Goal: Task Accomplishment & Management: Use online tool/utility

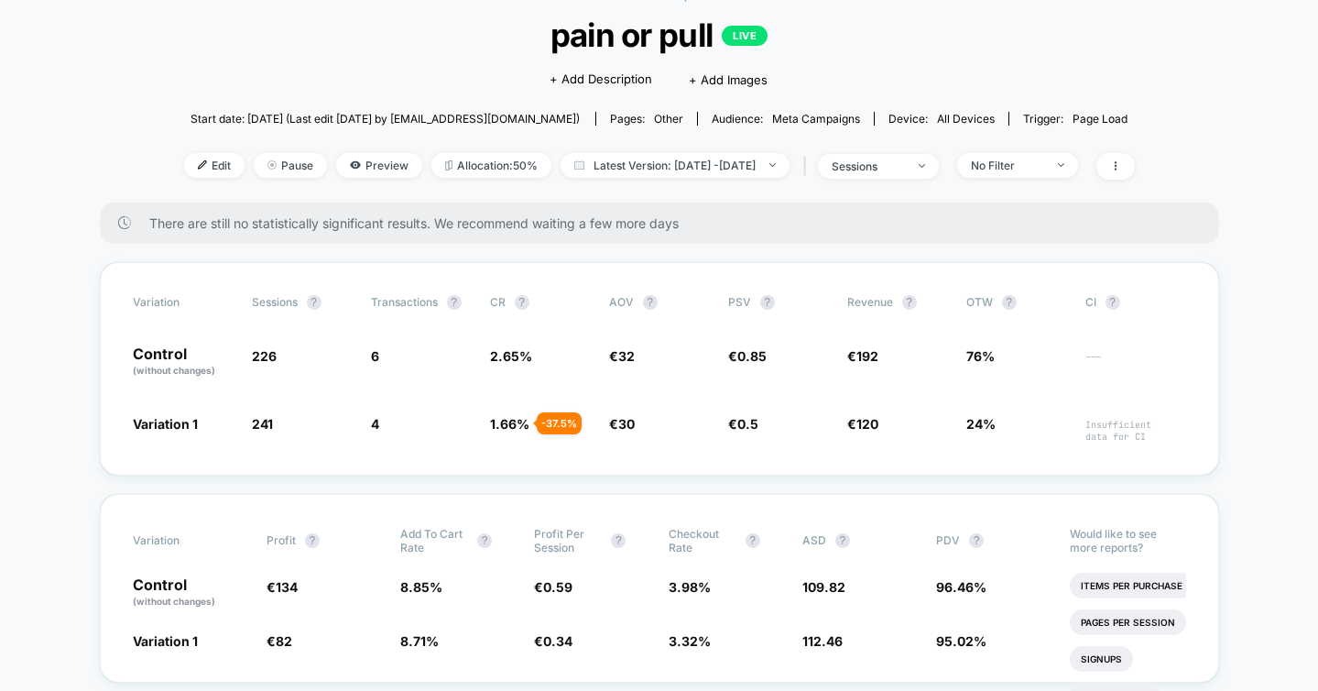
scroll to position [111, 0]
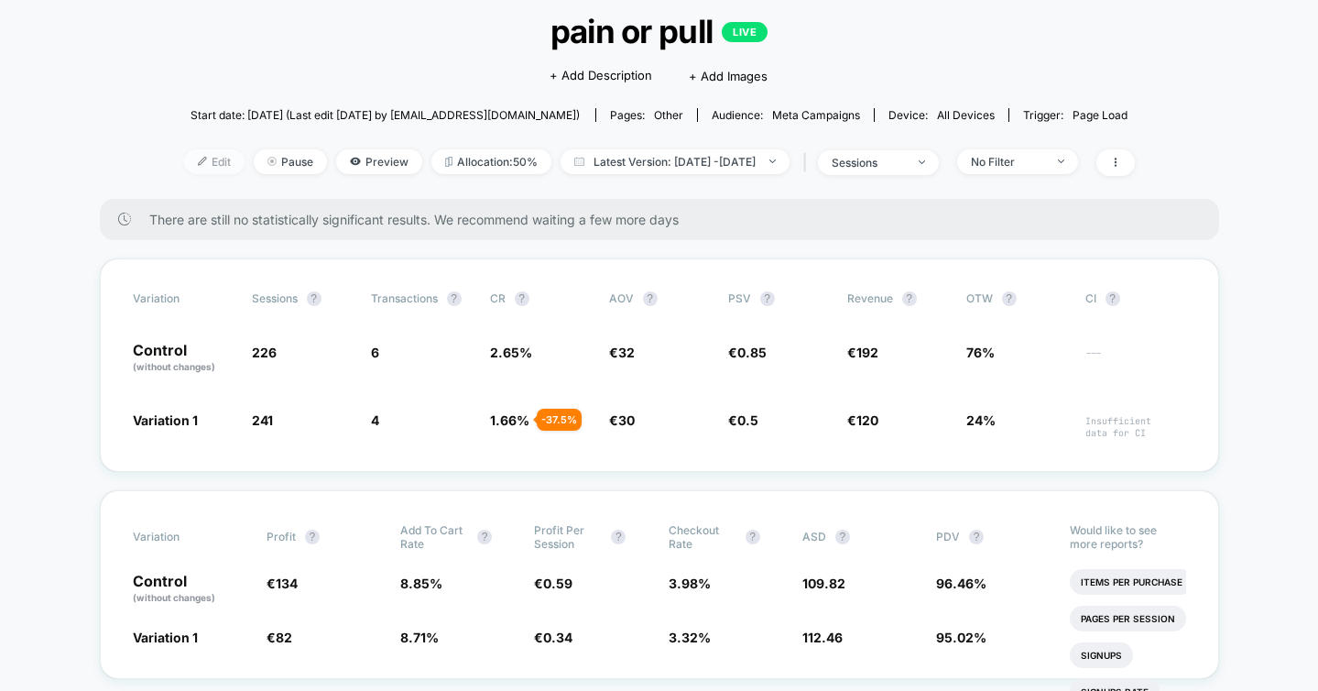
click at [192, 167] on span "Edit" at bounding box center [214, 161] width 60 height 25
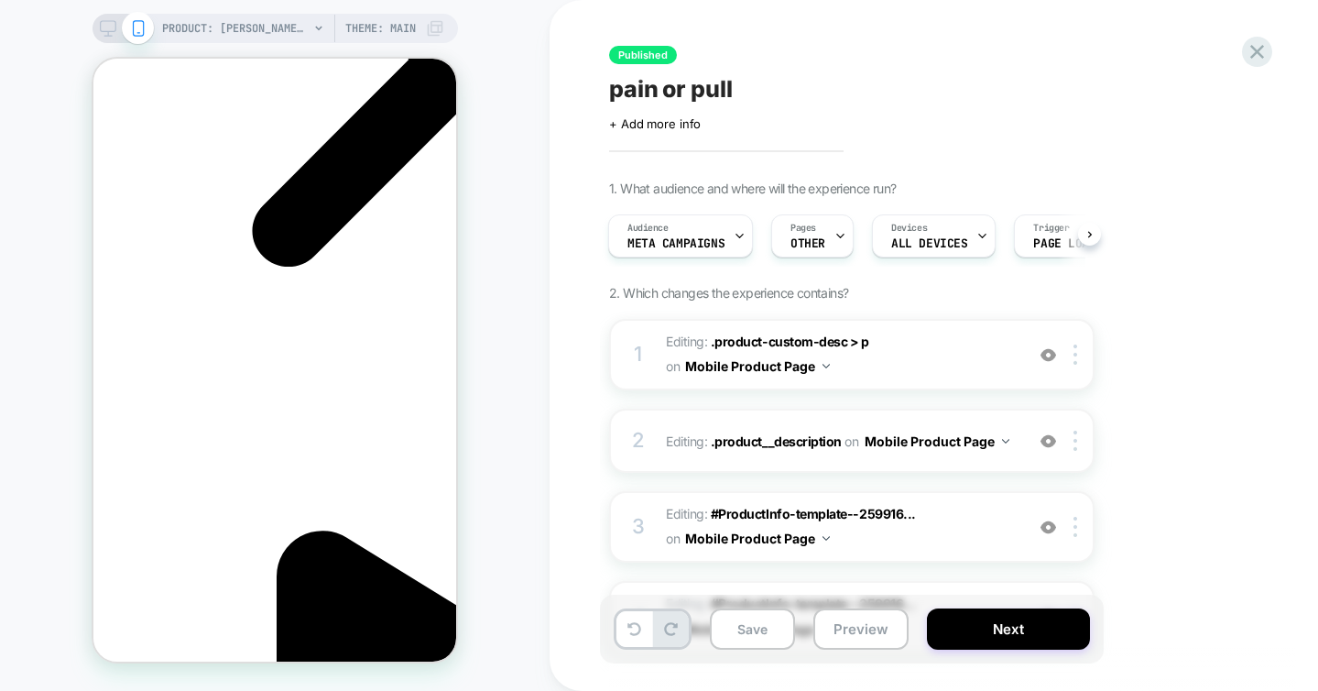
scroll to position [0, 258]
click at [1258, 57] on icon at bounding box center [1257, 51] width 25 height 25
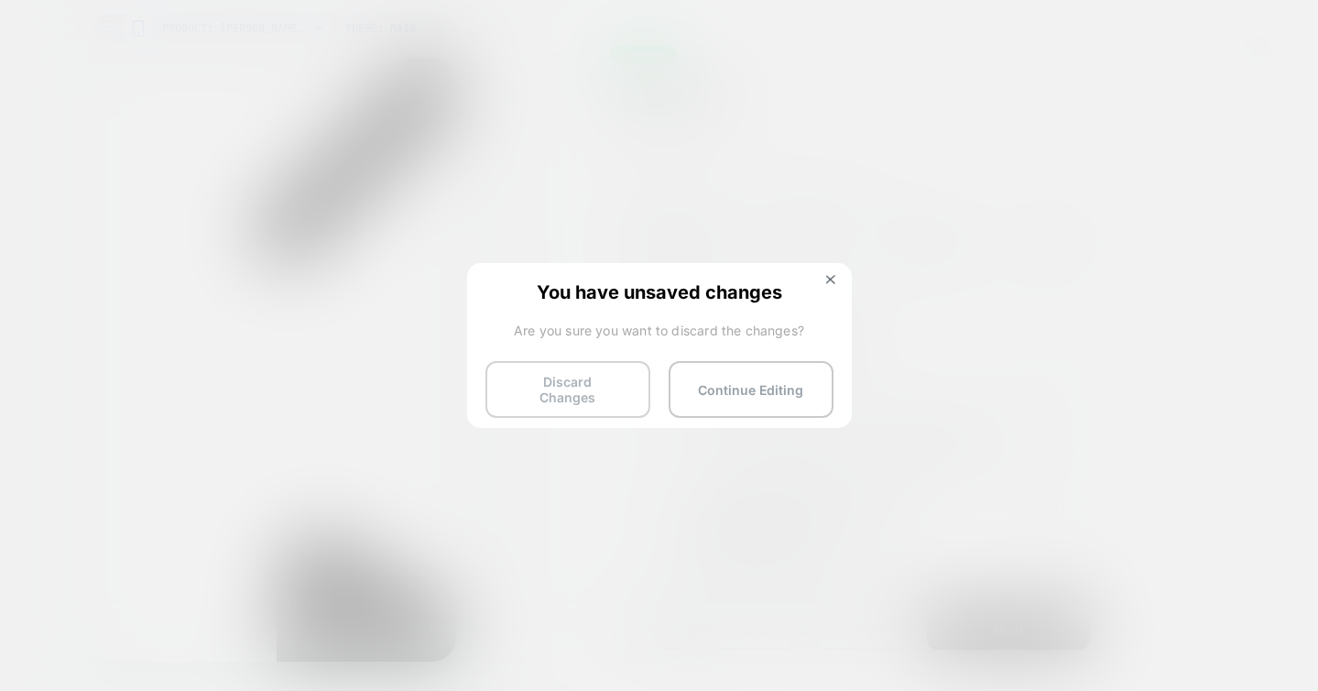
click at [567, 385] on button "Discard Changes" at bounding box center [568, 389] width 165 height 57
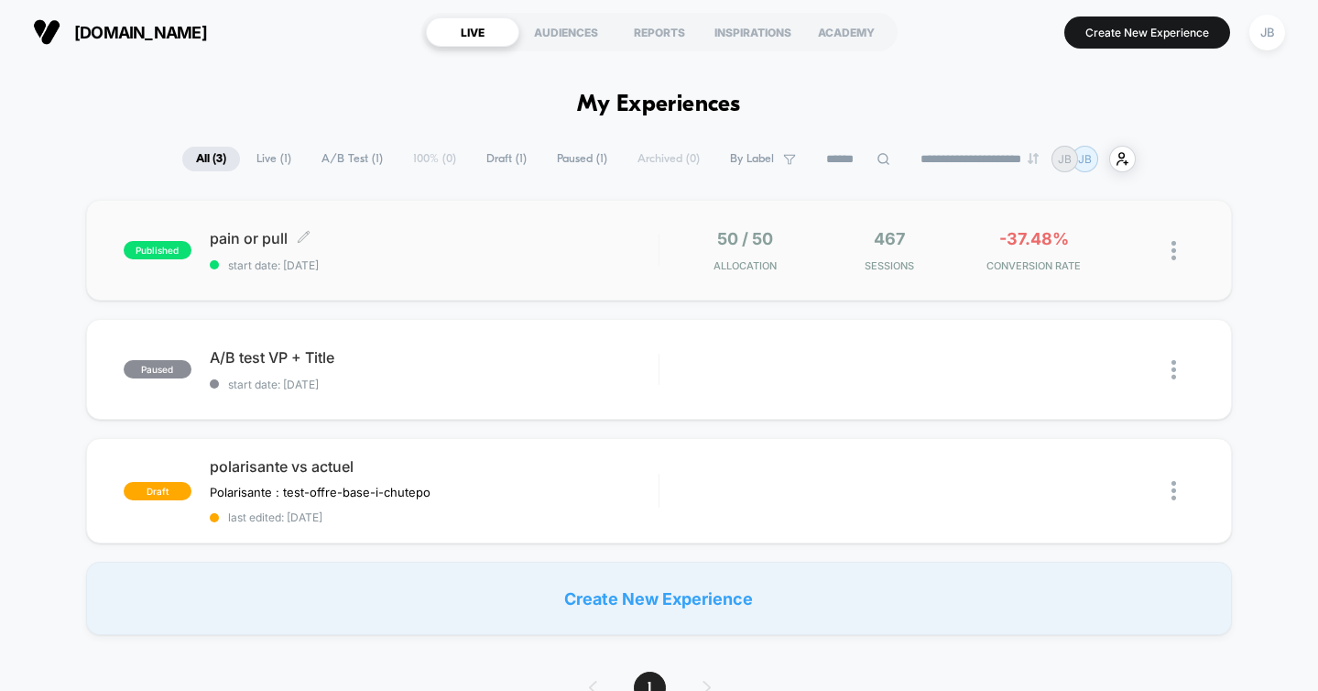
click at [421, 257] on div "pain or pull Click to edit experience details Click to edit experience details …" at bounding box center [434, 250] width 449 height 43
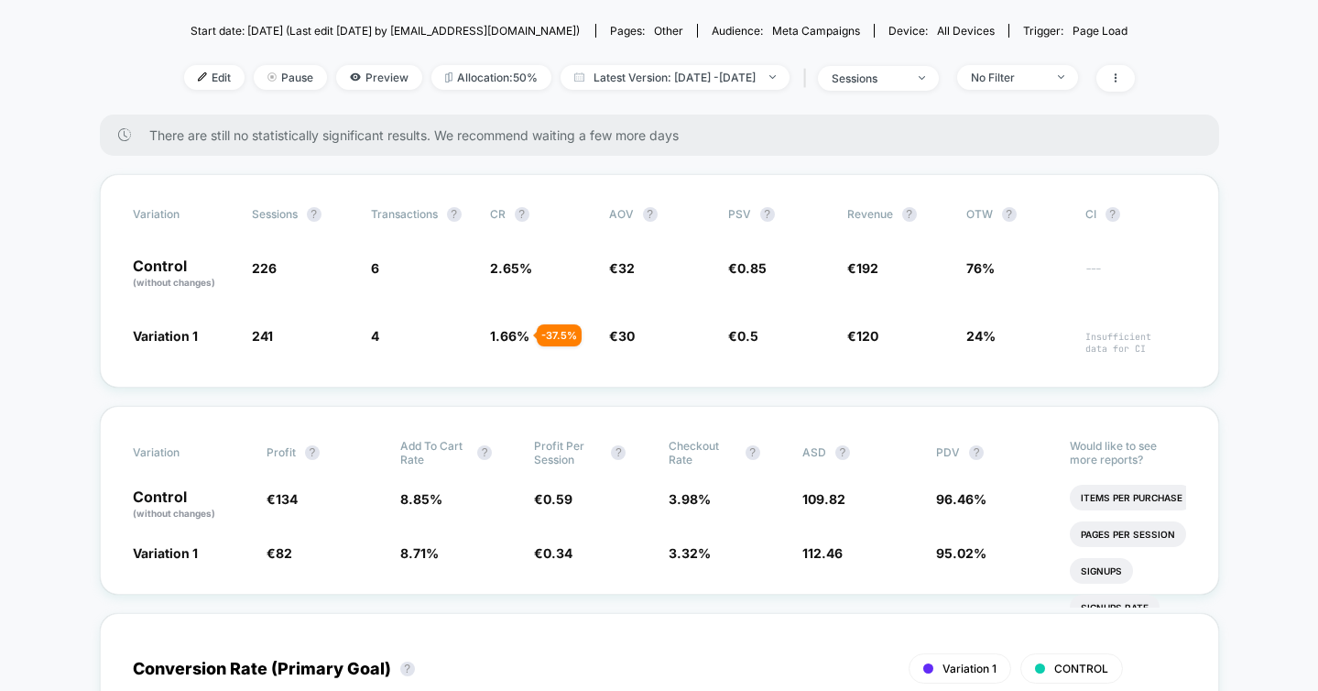
scroll to position [203, 0]
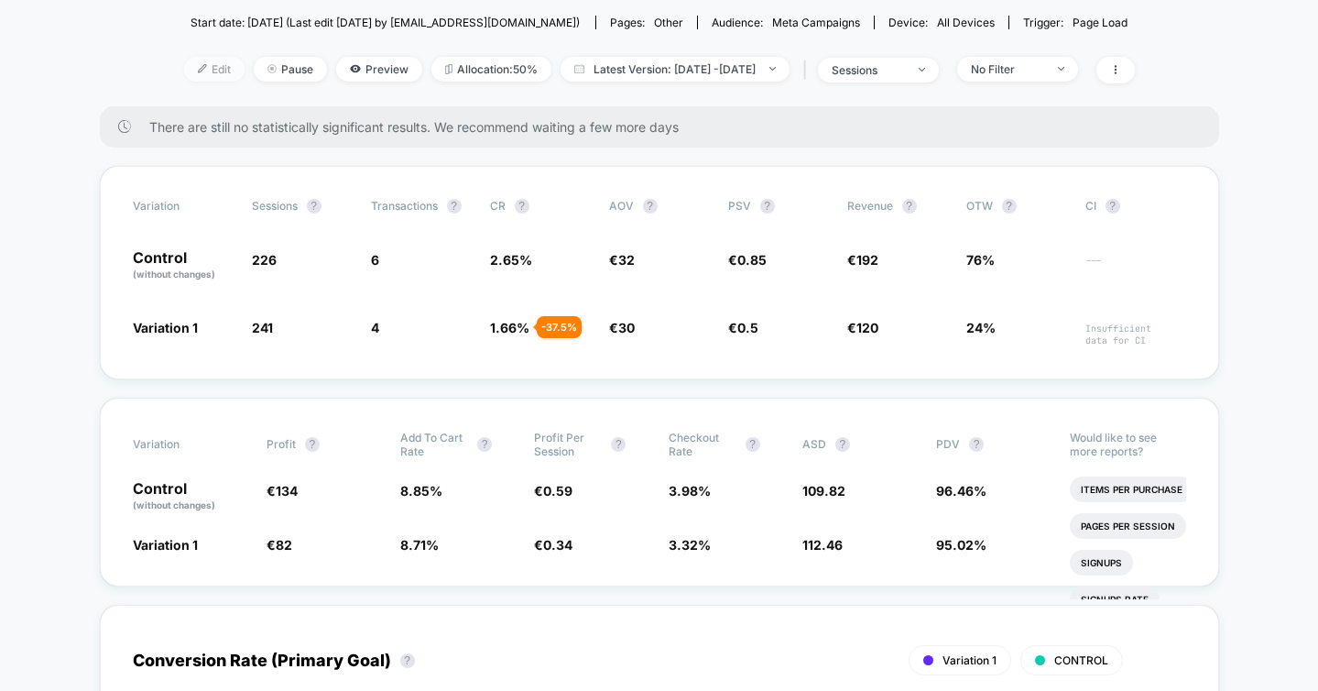
click at [198, 66] on span "Edit" at bounding box center [214, 69] width 60 height 25
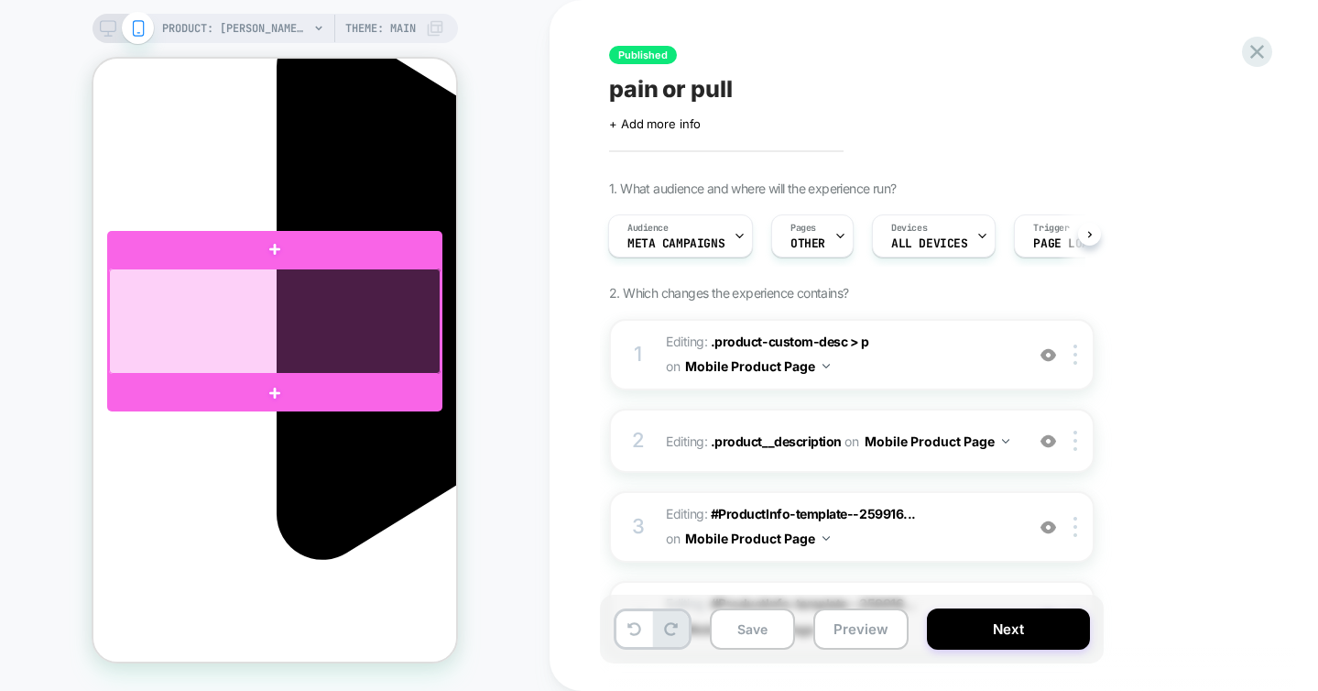
click at [115, 333] on div at bounding box center [275, 320] width 332 height 104
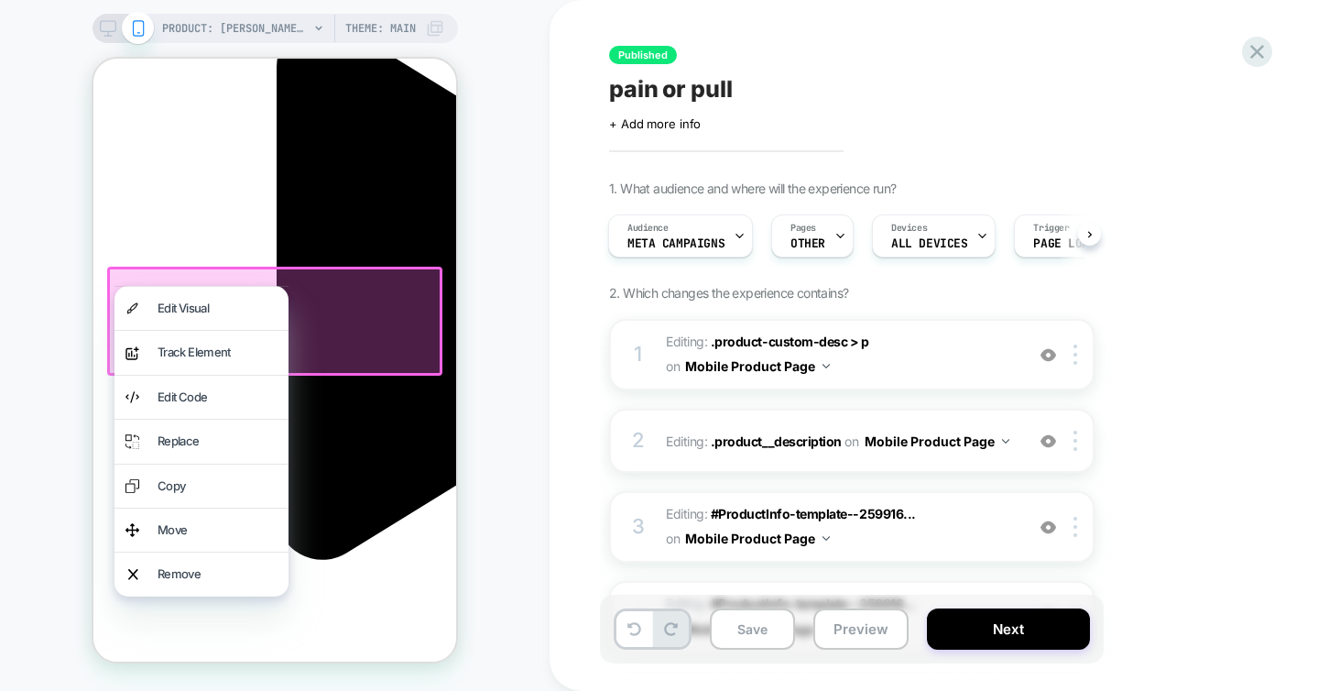
scroll to position [0, 258]
click at [176, 308] on div "Edit Visual" at bounding box center [218, 308] width 120 height 21
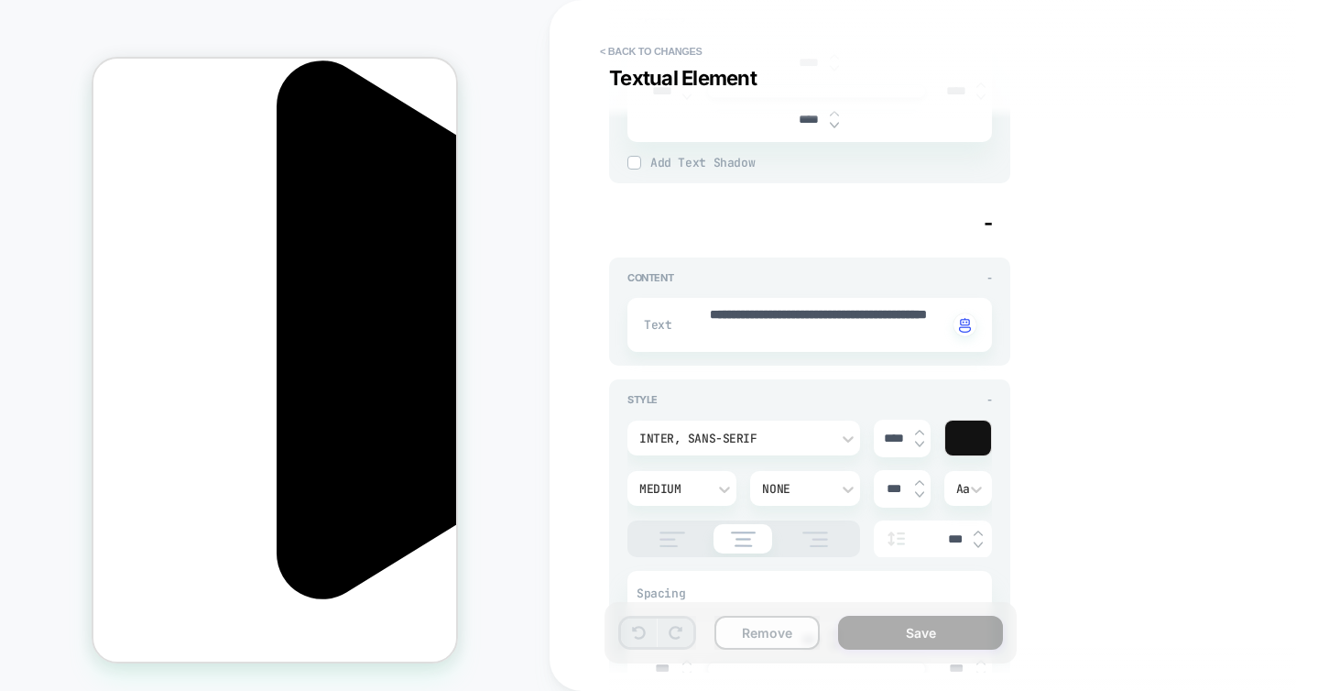
scroll to position [0, 0]
click at [746, 631] on button "Remove" at bounding box center [767, 633] width 105 height 34
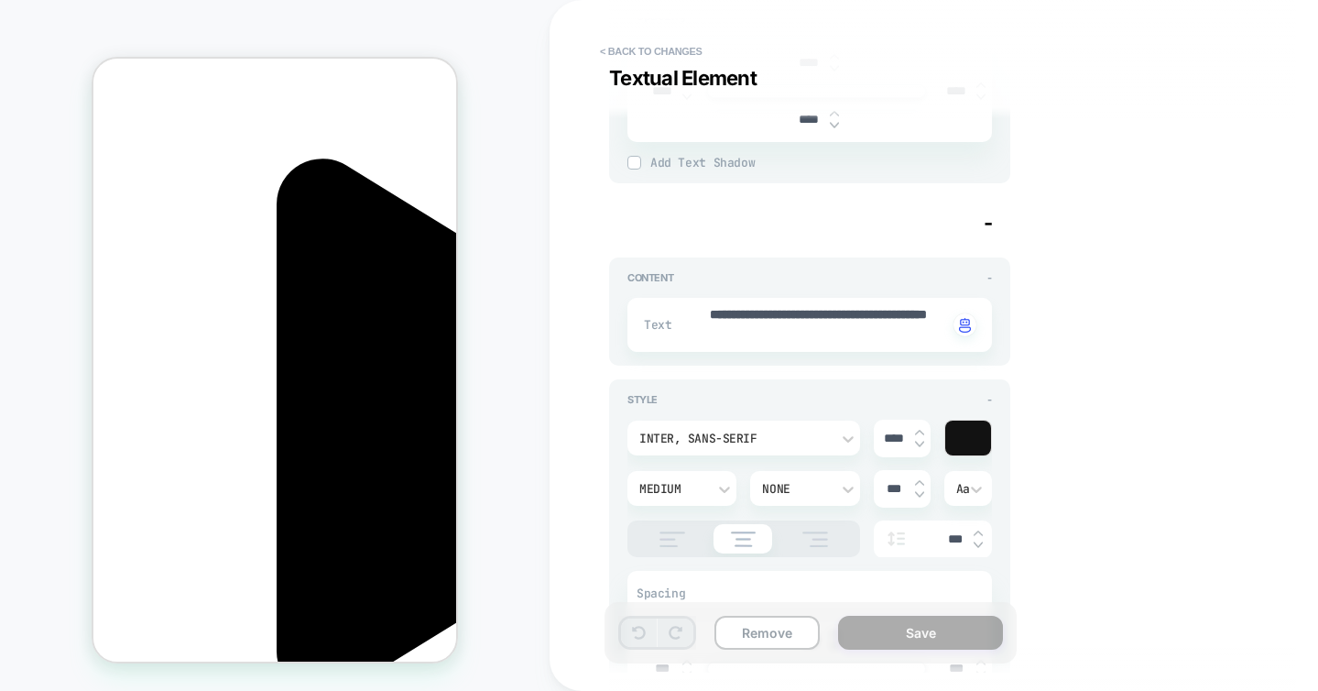
scroll to position [557, 0]
type textarea "*"
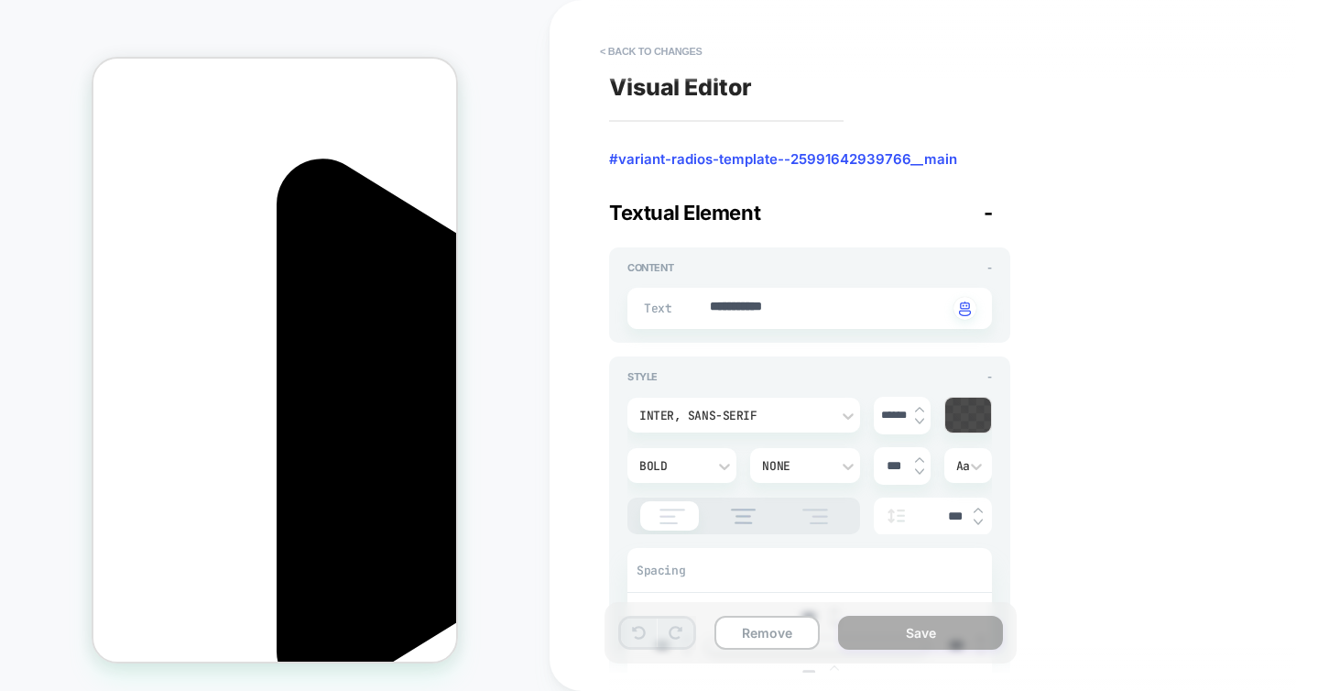
scroll to position [0, 0]
click at [636, 47] on button "< Back to changes" at bounding box center [651, 51] width 121 height 29
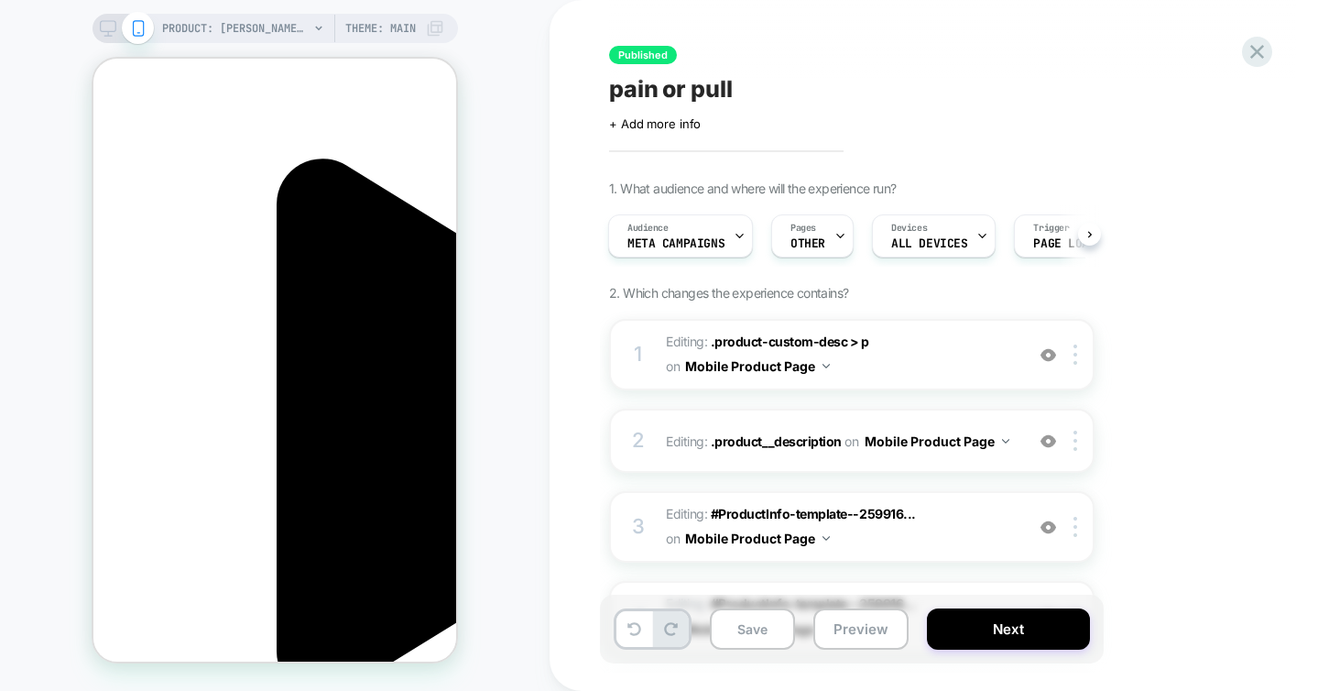
scroll to position [0, 258]
click at [1265, 49] on icon at bounding box center [1257, 51] width 25 height 25
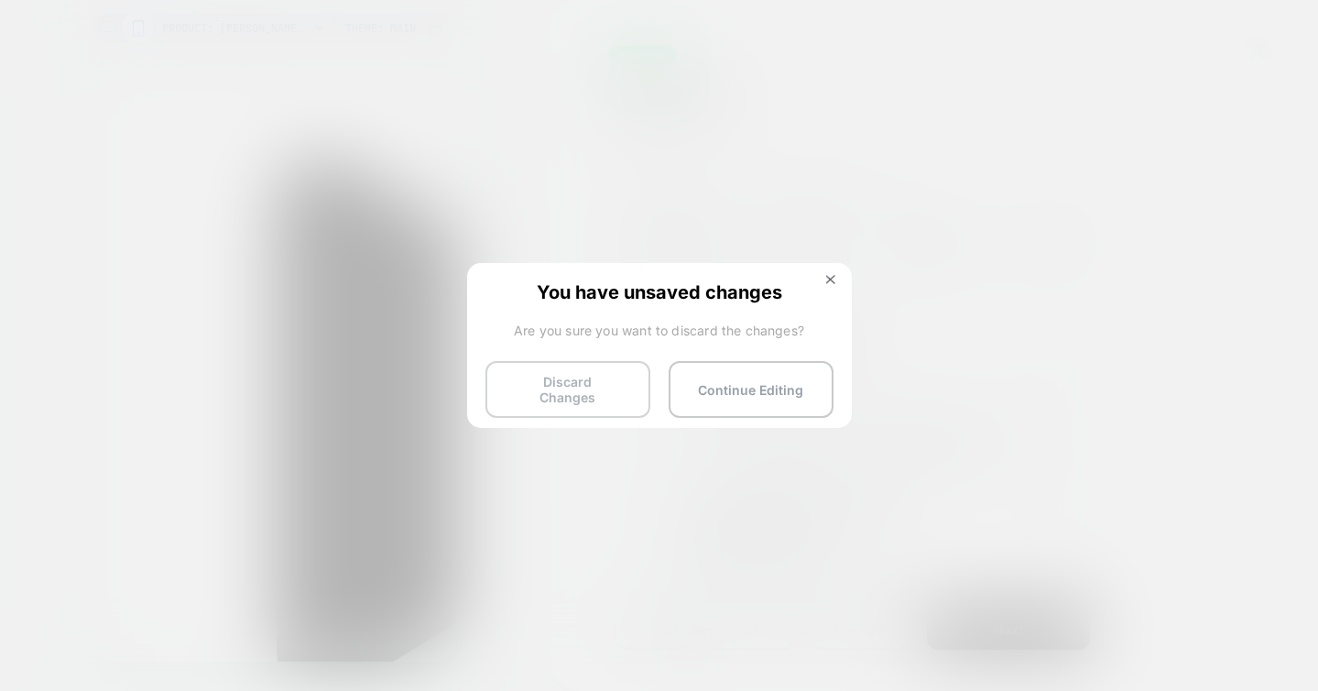
click at [587, 385] on button "Discard Changes" at bounding box center [568, 389] width 165 height 57
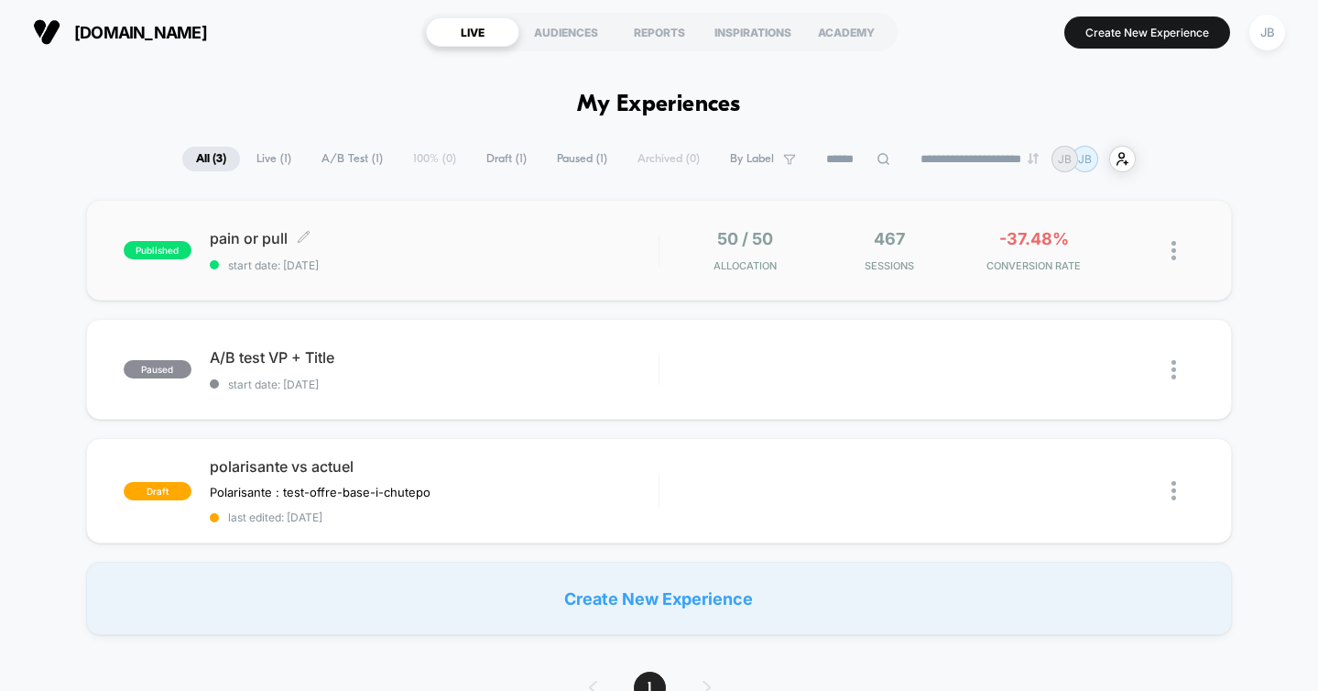
click at [497, 225] on div "published pain or pull Click to edit experience details Click to edit experienc…" at bounding box center [659, 250] width 1147 height 101
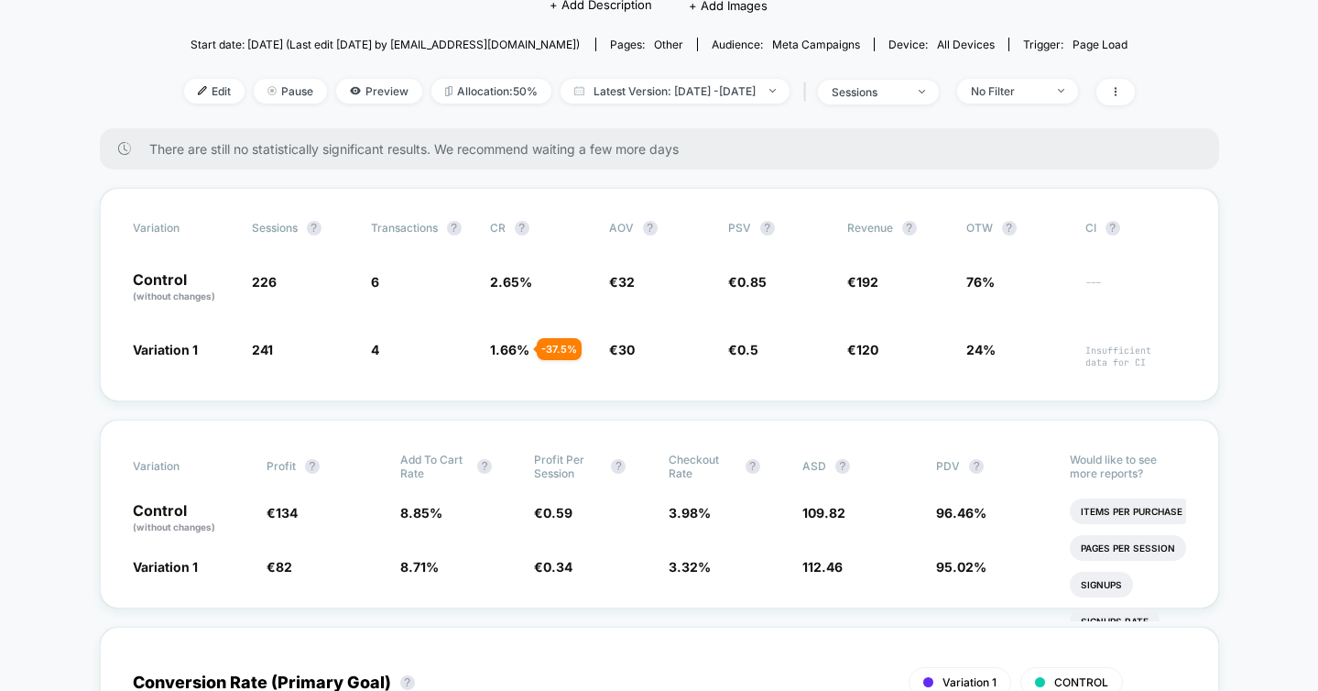
scroll to position [182, 0]
